Goal: Transaction & Acquisition: Book appointment/travel/reservation

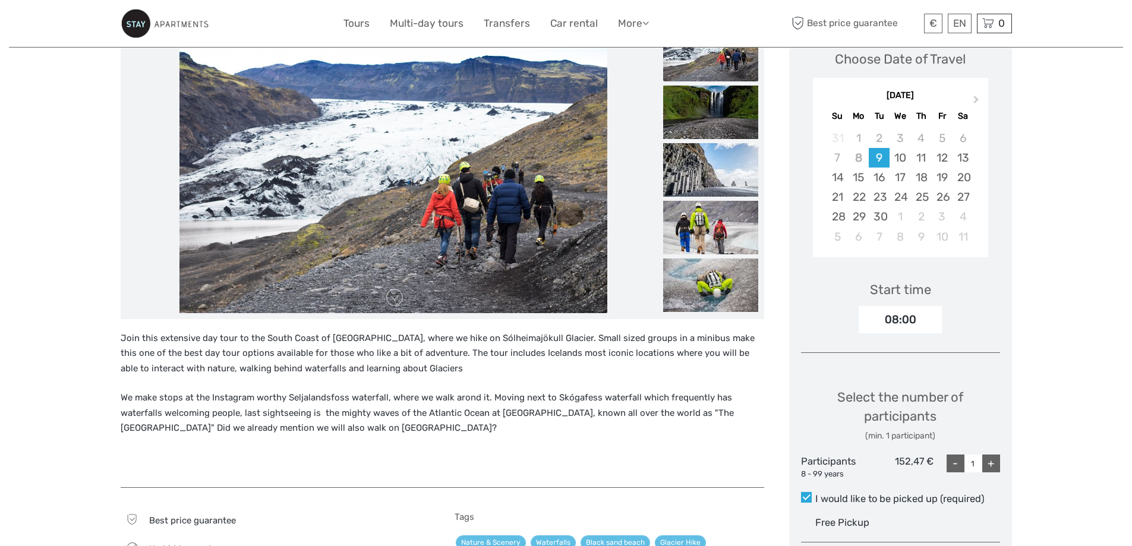
scroll to position [119, 0]
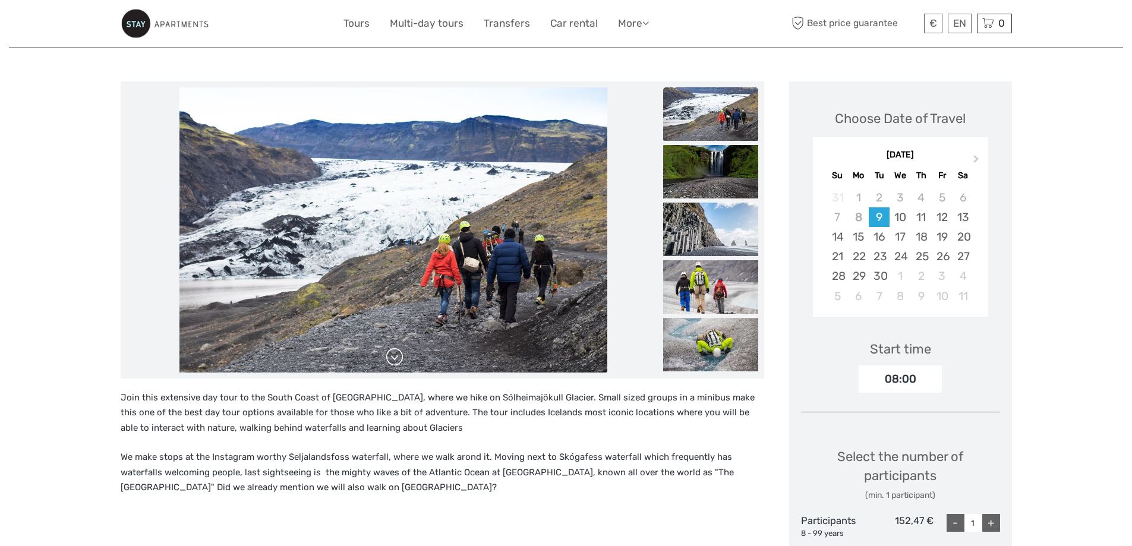
click at [395, 358] on link at bounding box center [394, 357] width 19 height 19
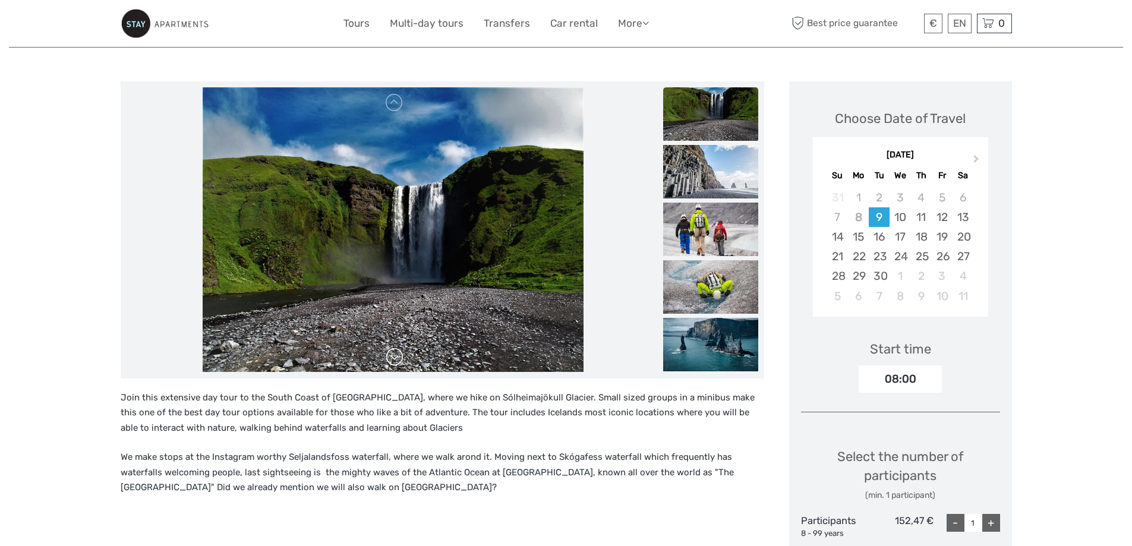
click at [395, 358] on link at bounding box center [394, 357] width 19 height 19
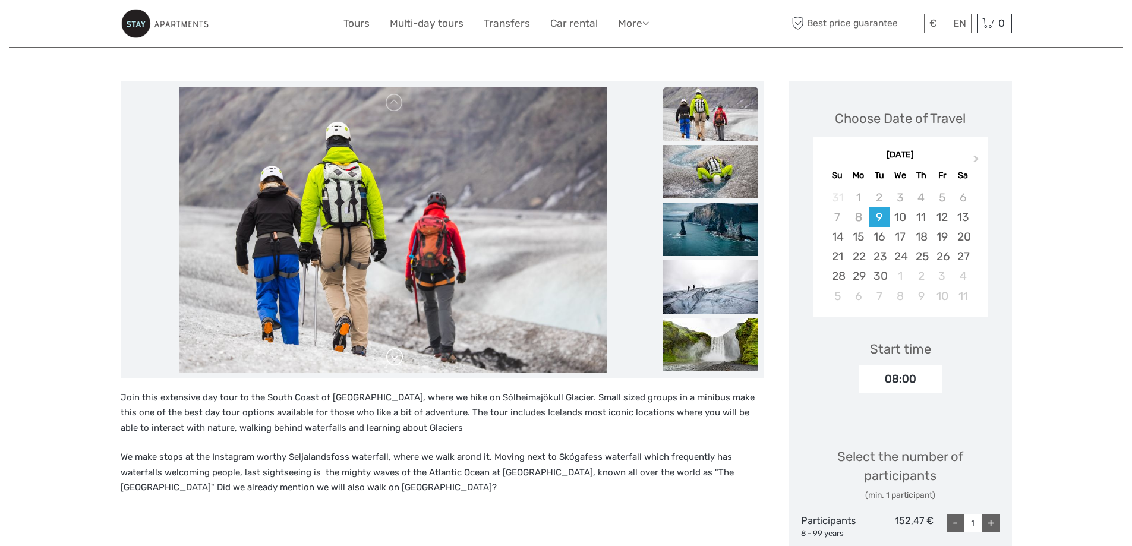
click at [395, 358] on link at bounding box center [394, 357] width 19 height 19
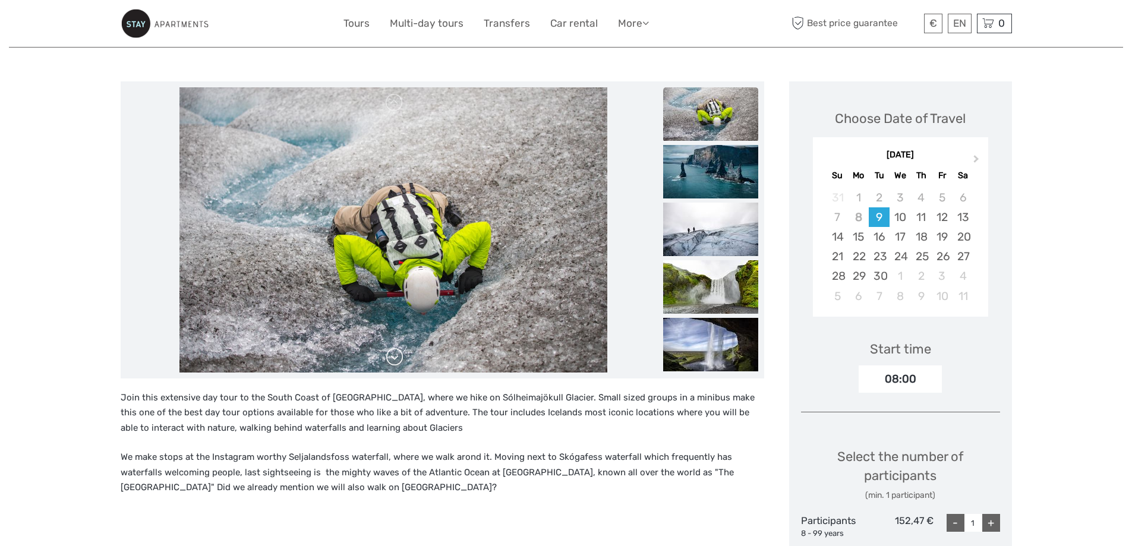
click at [395, 358] on link at bounding box center [394, 357] width 19 height 19
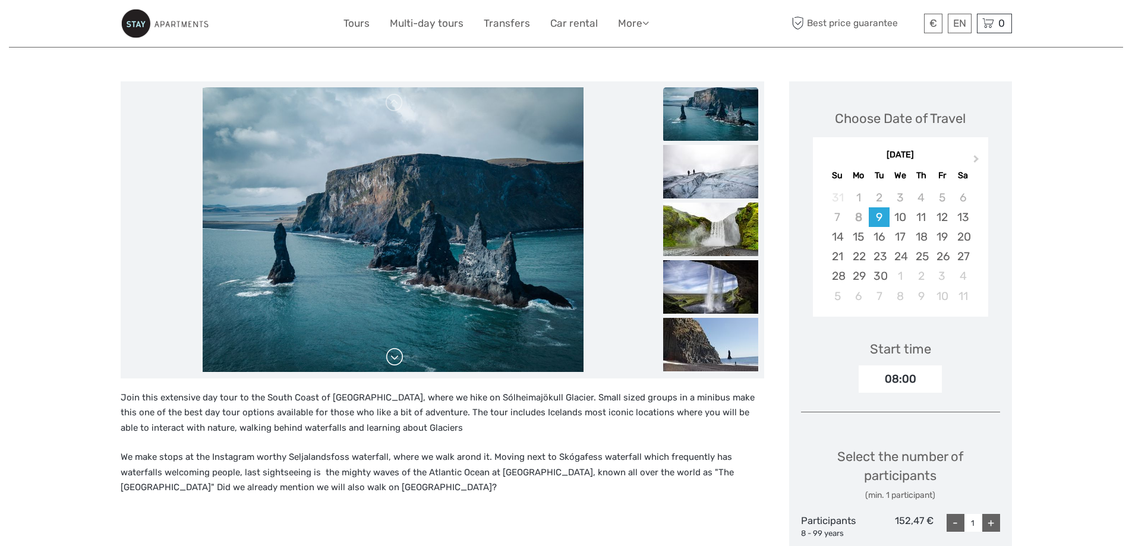
click at [395, 358] on link at bounding box center [394, 357] width 19 height 19
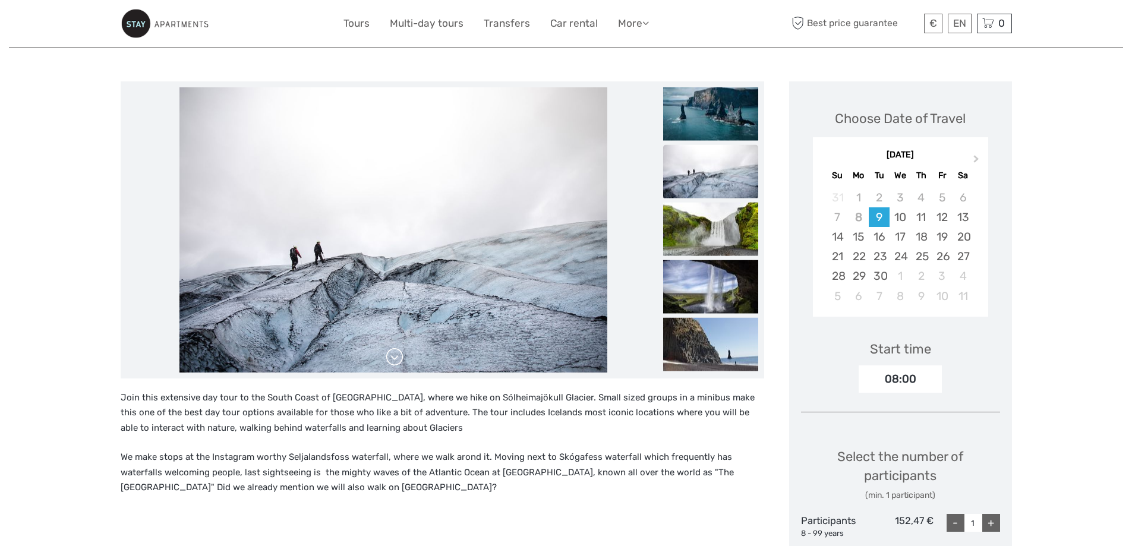
click at [395, 358] on link at bounding box center [394, 357] width 19 height 19
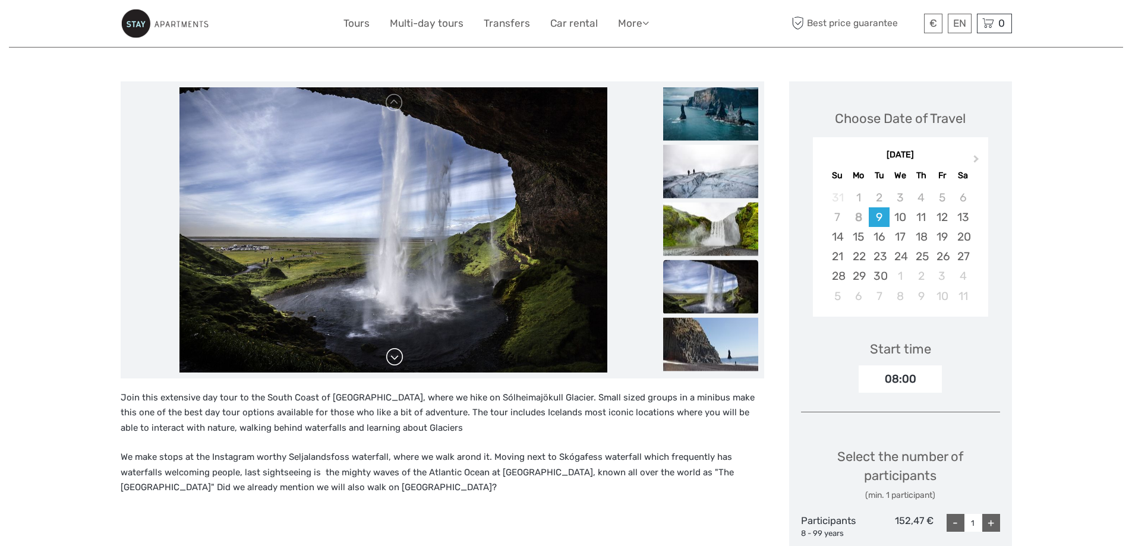
click at [395, 358] on link at bounding box center [394, 357] width 19 height 19
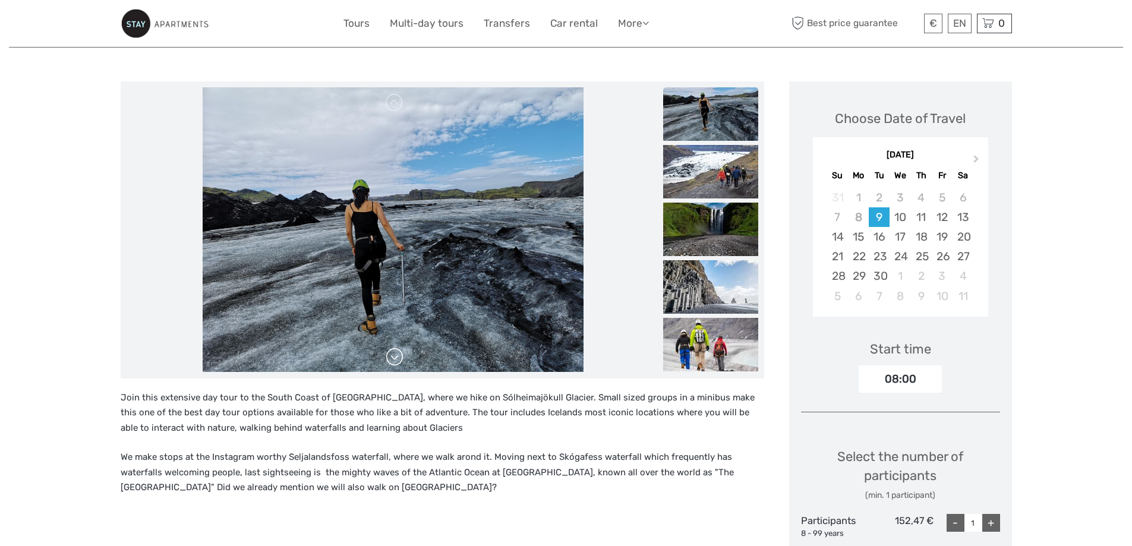
click at [395, 358] on link at bounding box center [394, 357] width 19 height 19
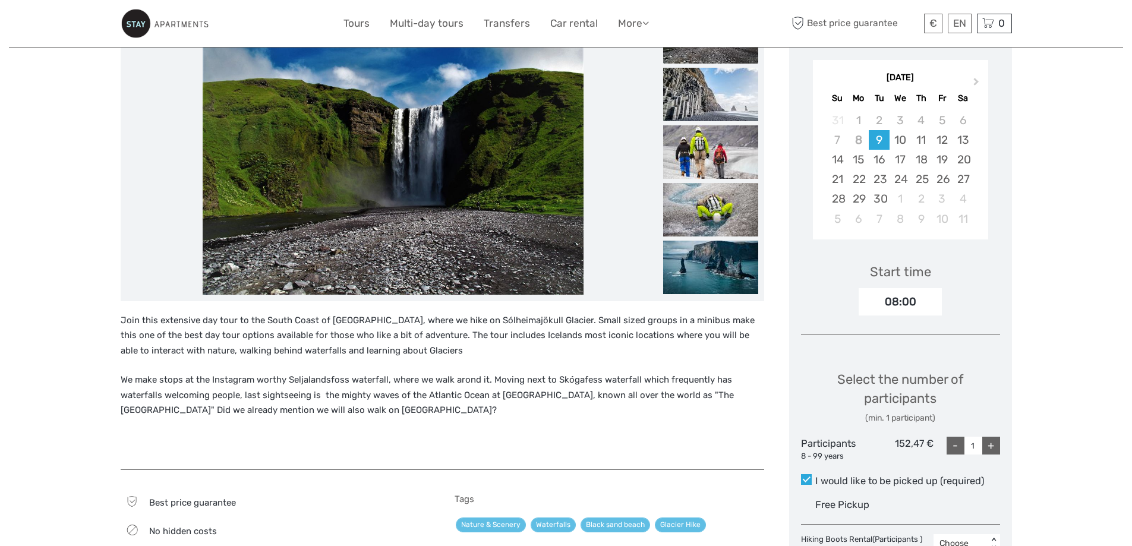
scroll to position [0, 0]
